Goal: Task Accomplishment & Management: Complete application form

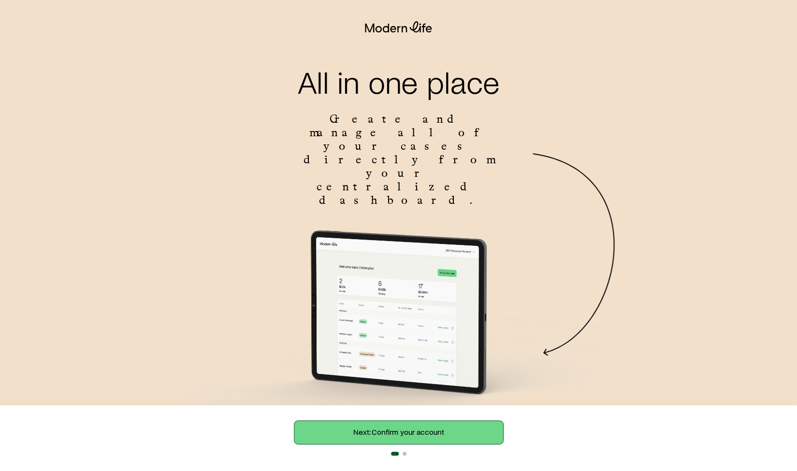
click at [459, 434] on link "Next: Confirm your account" at bounding box center [398, 432] width 209 height 23
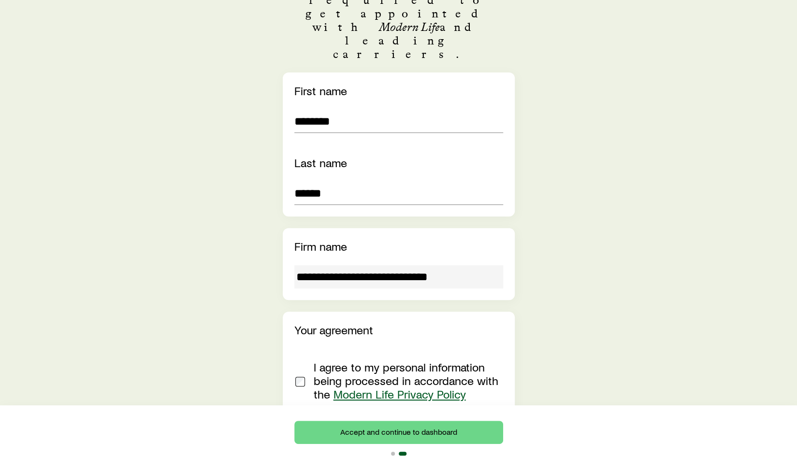
scroll to position [178, 0]
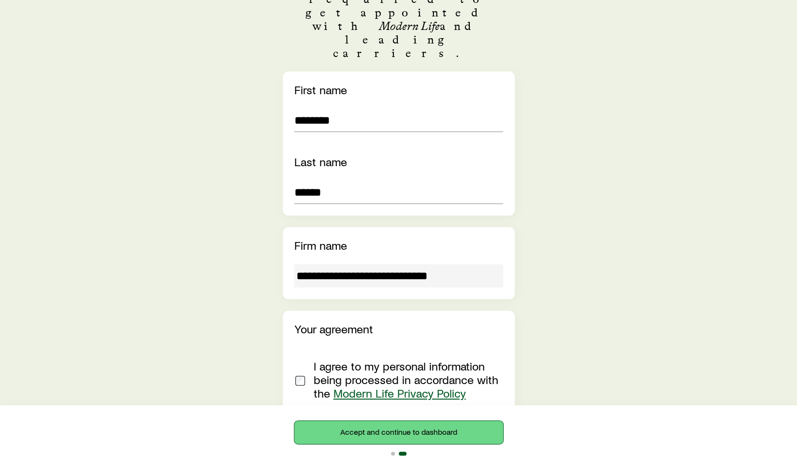
click at [454, 430] on button "Accept and continue to dashboard" at bounding box center [398, 432] width 209 height 23
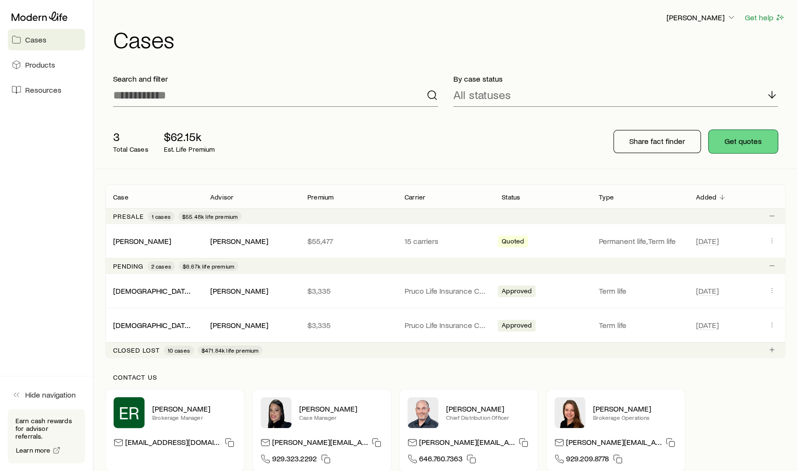
click at [735, 142] on button "Get quotes" at bounding box center [743, 141] width 69 height 23
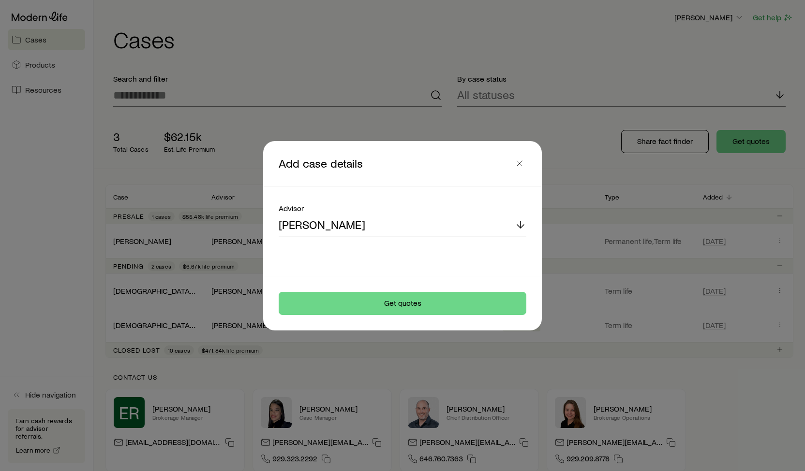
click at [348, 225] on p "[PERSON_NAME]" at bounding box center [321, 225] width 87 height 14
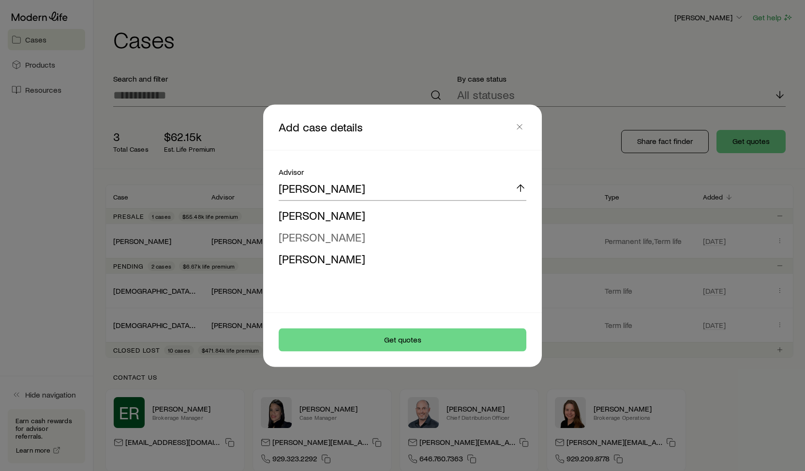
click at [340, 247] on li "[PERSON_NAME]" at bounding box center [399, 237] width 242 height 22
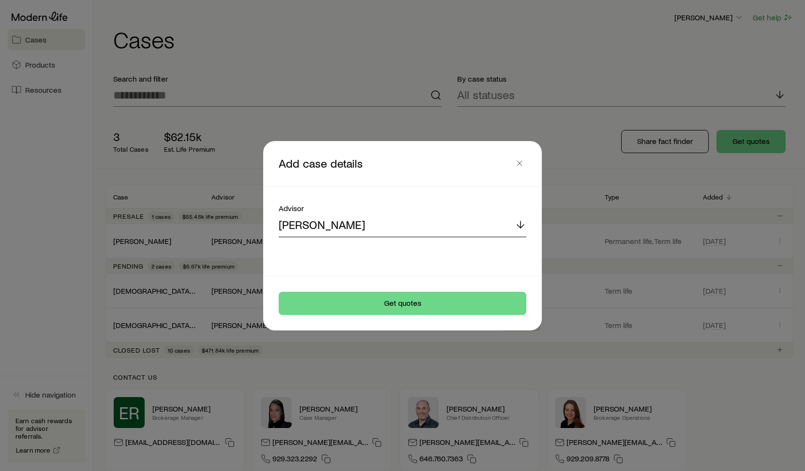
click at [388, 225] on div "[PERSON_NAME]" at bounding box center [402, 225] width 248 height 23
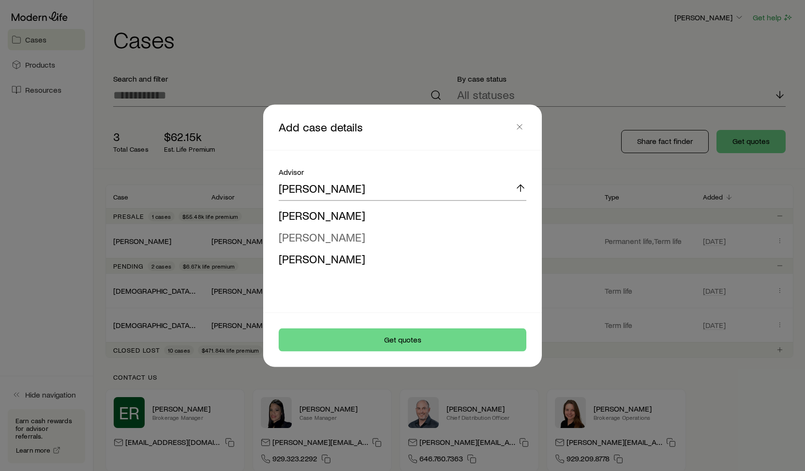
click at [364, 235] on li "[PERSON_NAME]" at bounding box center [399, 237] width 242 height 22
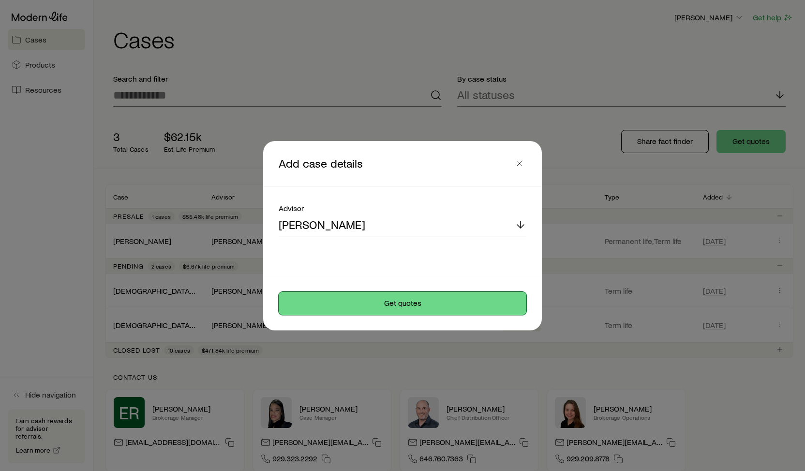
click at [367, 296] on button "Get quotes" at bounding box center [402, 303] width 248 height 23
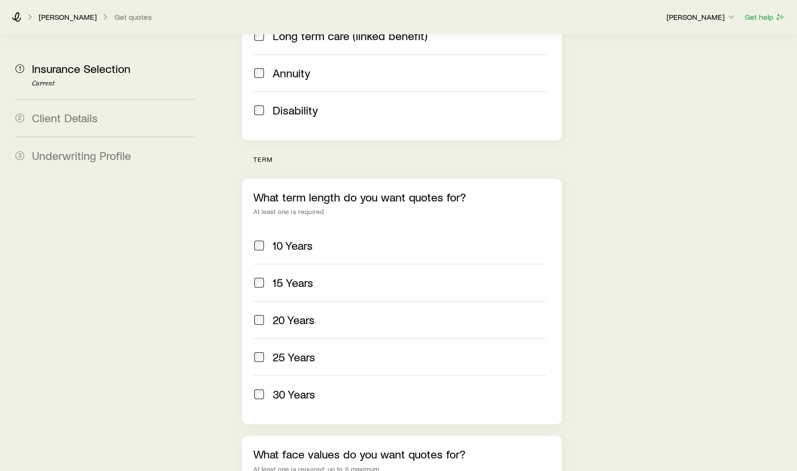
scroll to position [285, 0]
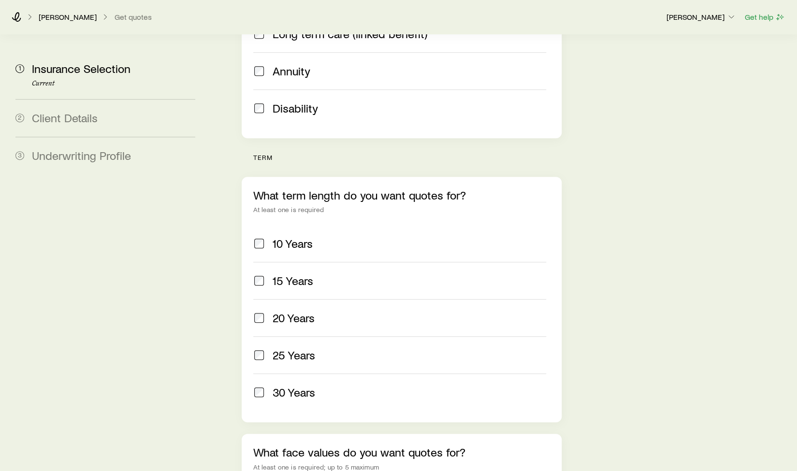
click at [267, 274] on div "15 Years" at bounding box center [399, 281] width 293 height 14
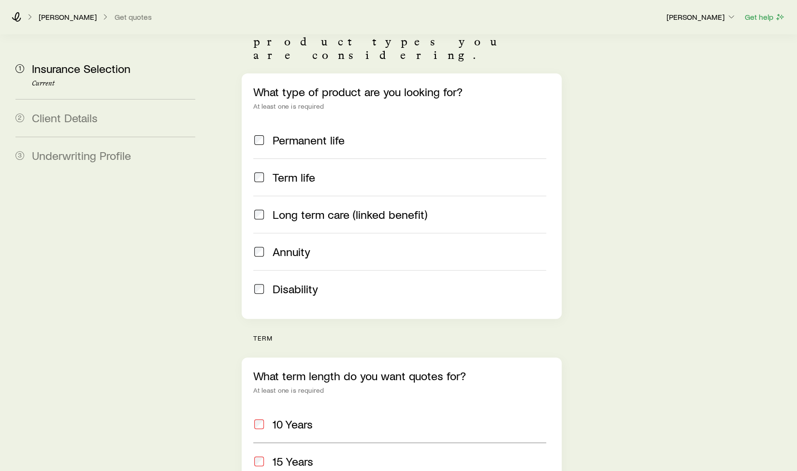
click at [267, 159] on label "Term life" at bounding box center [399, 177] width 293 height 37
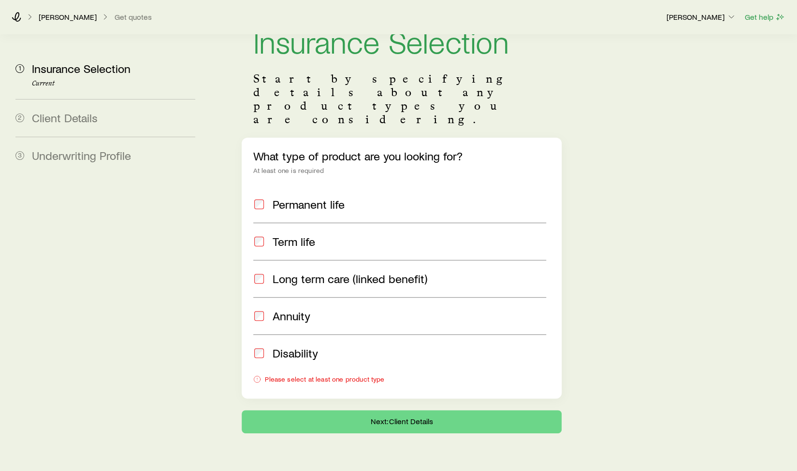
scroll to position [0, 0]
